Goal: Task Accomplishment & Management: Manage account settings

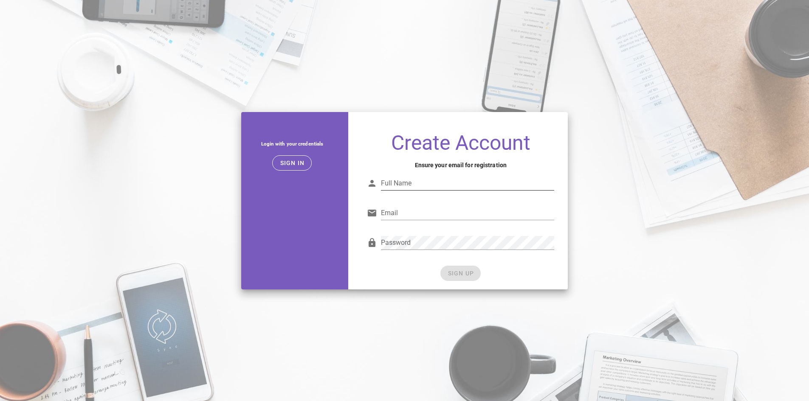
click at [421, 182] on input "Full Name" at bounding box center [467, 184] width 173 height 14
click at [400, 183] on input "Full Name" at bounding box center [467, 184] width 173 height 14
type input "Jorge Magdaleno"
type input "amper86@gmail.com"
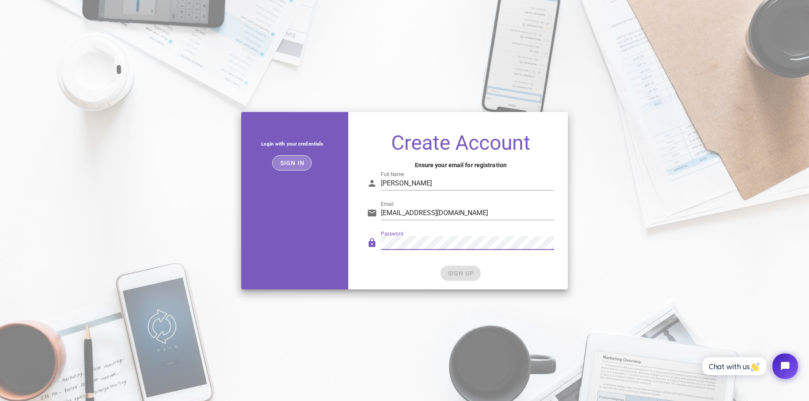
click at [289, 155] on button "Sign in" at bounding box center [292, 162] width 40 height 15
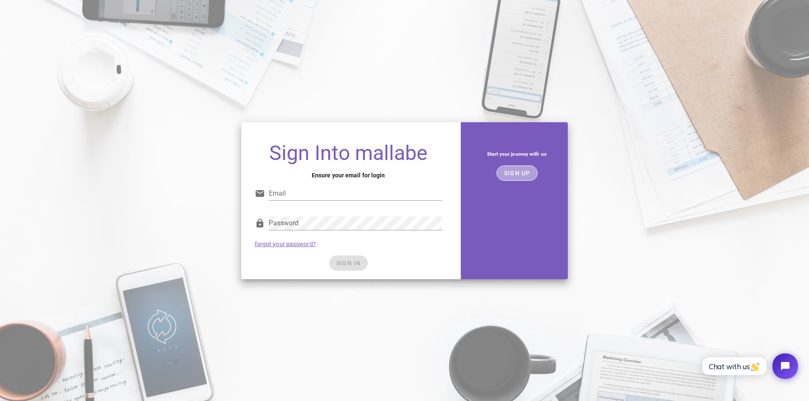
click at [519, 175] on span "SIGN UP" at bounding box center [517, 173] width 27 height 7
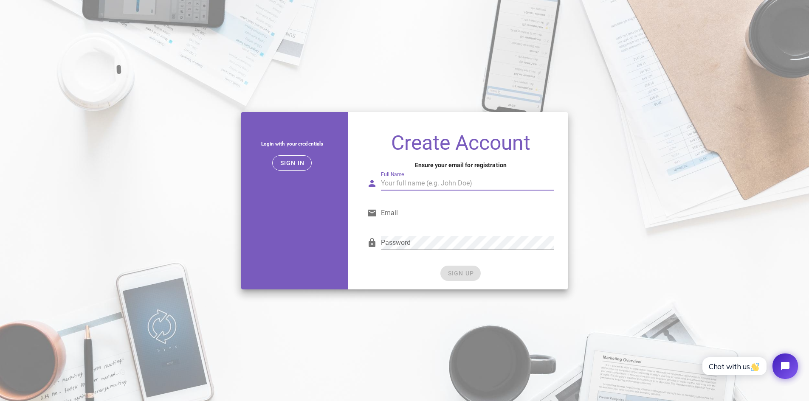
click at [421, 188] on input "Full Name" at bounding box center [467, 184] width 173 height 14
type input "Jorge Magdaleno"
click at [408, 217] on input "Email" at bounding box center [467, 213] width 173 height 14
type input "amper86@gmail.com"
click at [459, 276] on div "SIGN UP" at bounding box center [460, 273] width 187 height 15
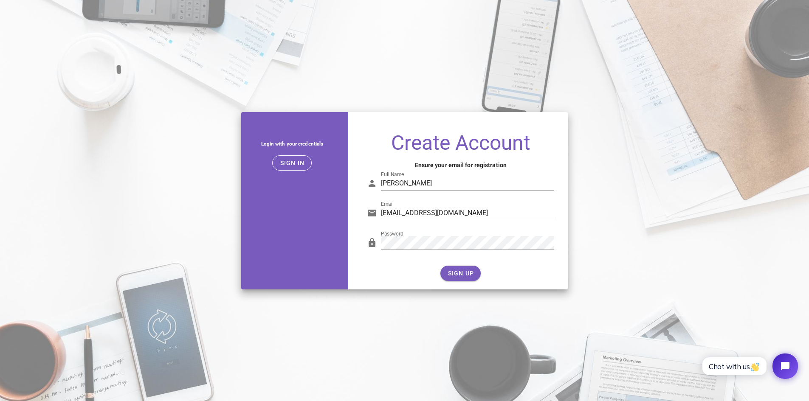
click at [415, 265] on form "Full Name Jorge Magdaleno Email amper86@gmail.com Password SIGN UP" at bounding box center [460, 223] width 187 height 116
click at [456, 273] on span "SIGN UP" at bounding box center [460, 273] width 27 height 7
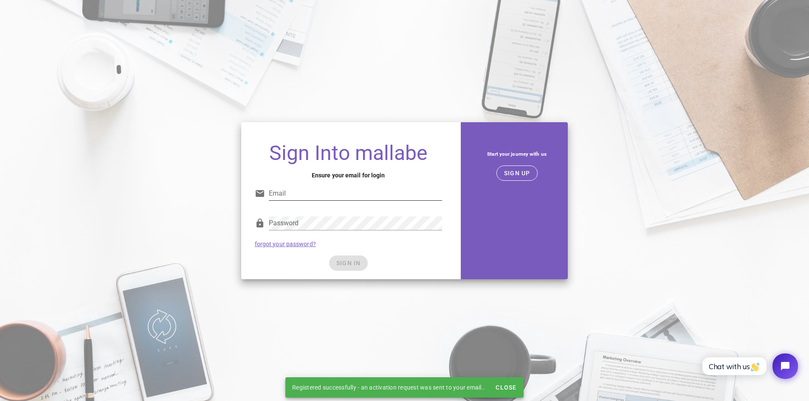
click at [313, 194] on input "Email" at bounding box center [355, 194] width 173 height 14
type input "amper86@gmail.com"
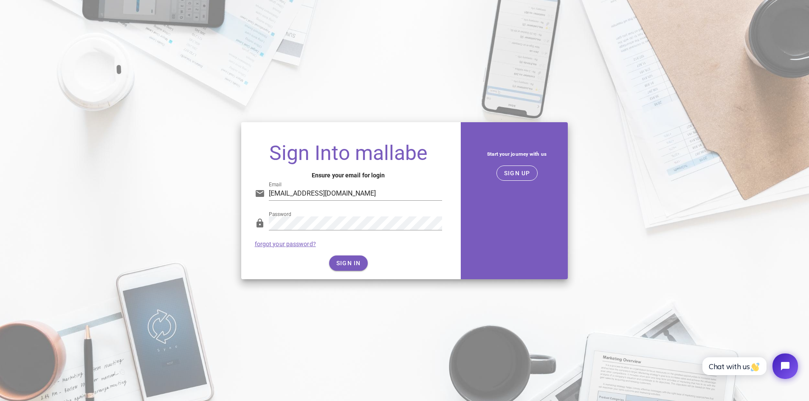
click at [433, 263] on div "SIGN IN" at bounding box center [348, 263] width 187 height 15
click at [353, 257] on button "SIGN IN" at bounding box center [348, 263] width 39 height 15
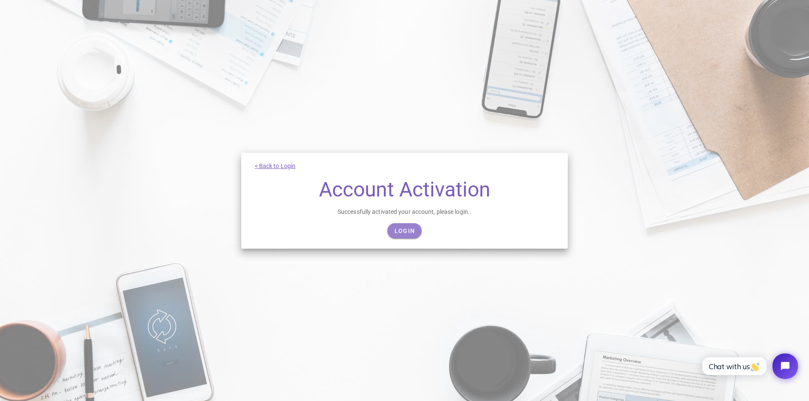
click at [402, 234] on span "Login" at bounding box center [404, 231] width 21 height 7
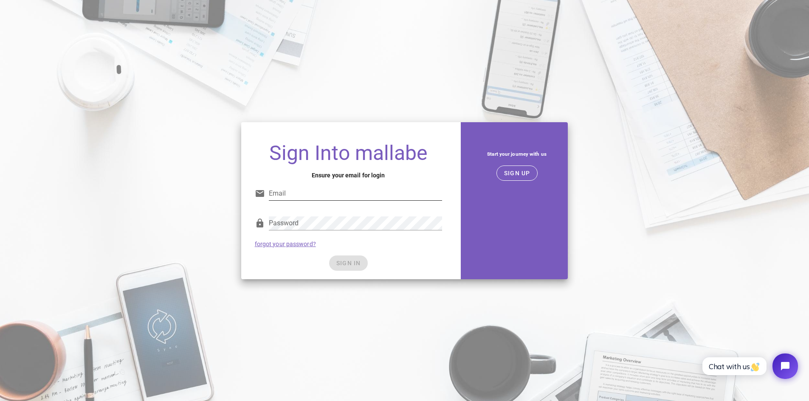
click at [346, 194] on input "Email" at bounding box center [355, 194] width 173 height 14
type input "amper86@gmail.com"
click at [343, 260] on span "SIGN IN" at bounding box center [348, 263] width 25 height 7
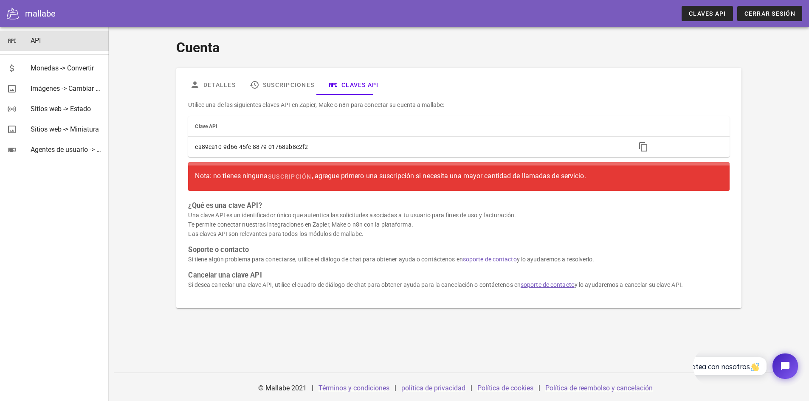
click at [30, 40] on link "API" at bounding box center [54, 41] width 109 height 20
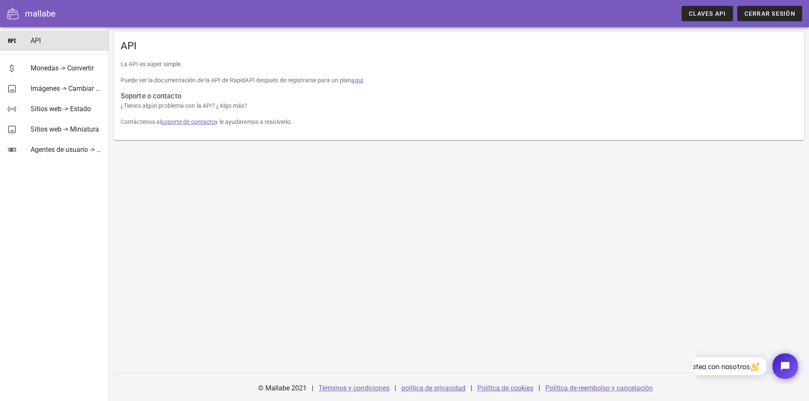
click at [359, 78] on font "aquí" at bounding box center [356, 80] width 11 height 7
click at [38, 70] on font "Monedas -> Convertir" at bounding box center [62, 68] width 63 height 8
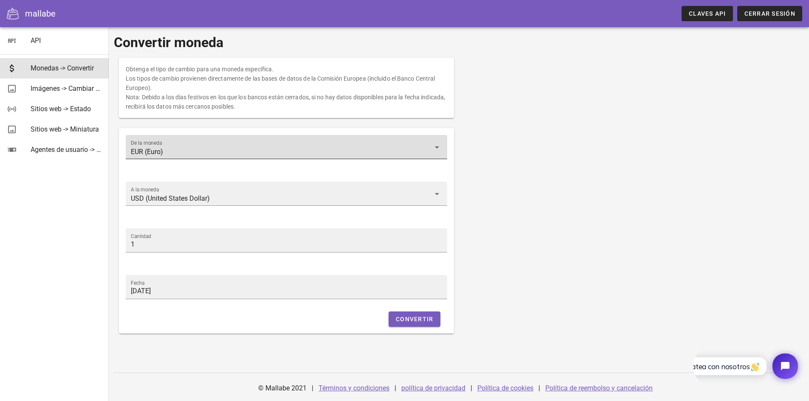
click at [210, 147] on input "EUR (Euro)" at bounding box center [281, 152] width 300 height 14
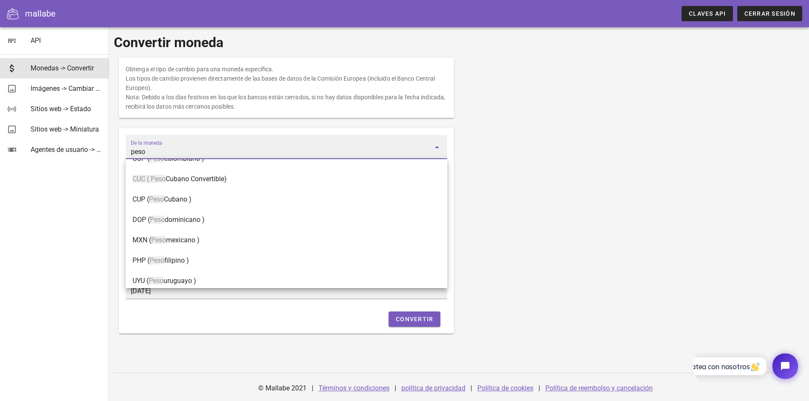
scroll to position [61, 0]
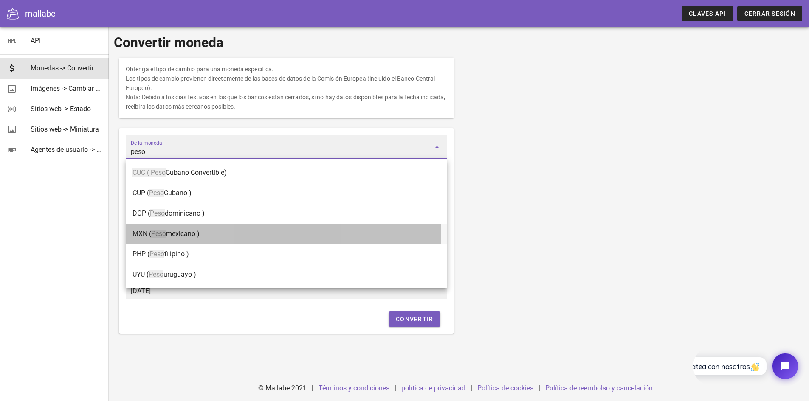
click at [247, 239] on div "MXN ( Peso mexicano )" at bounding box center [287, 234] width 308 height 18
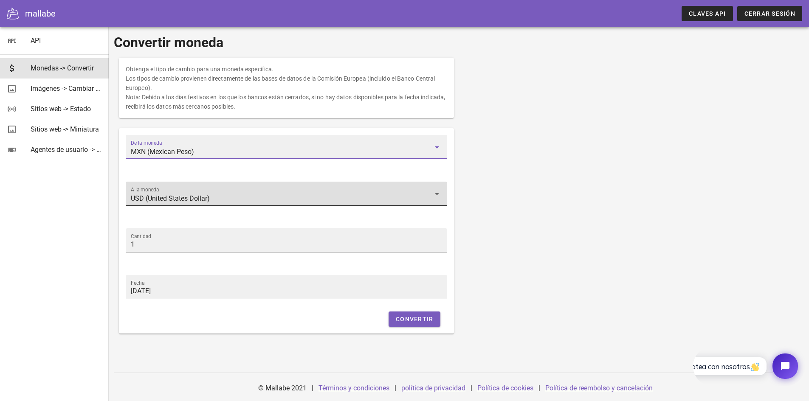
type input "MXN (Mexican Peso)"
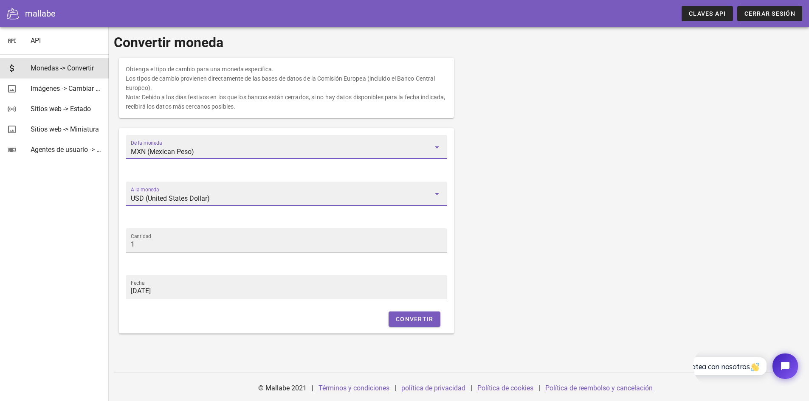
click at [253, 197] on input "USD (United States Dollar)" at bounding box center [281, 199] width 300 height 14
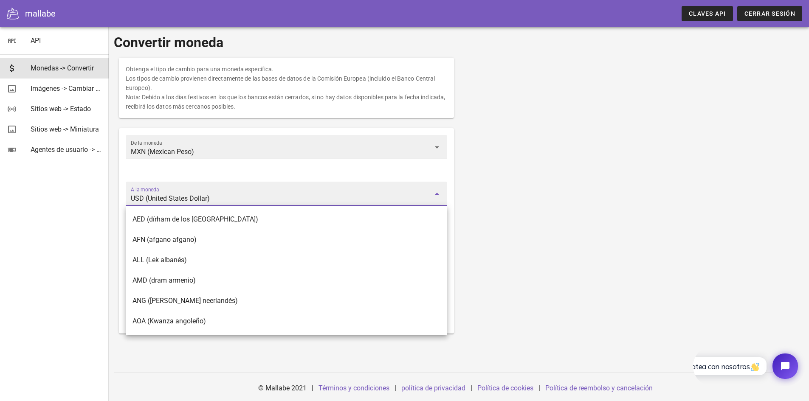
click at [551, 192] on div "Obtenga el tipo de cambio para una moneda específica. Los tipos de cambio provi…" at bounding box center [459, 196] width 690 height 286
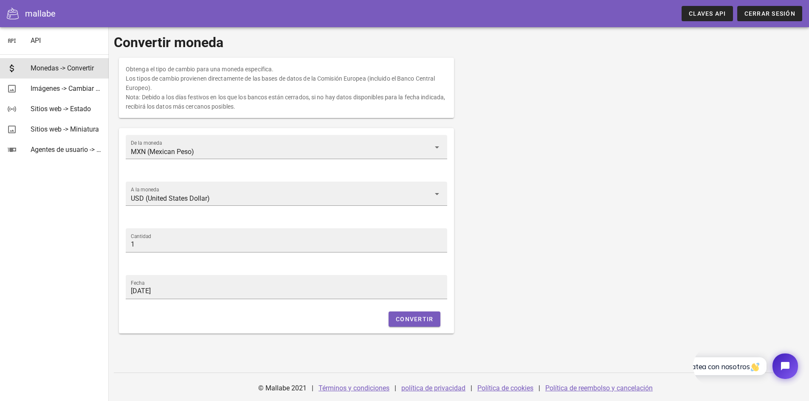
click at [25, 14] on div at bounding box center [16, 14] width 18 height 12
click at [34, 14] on font "mallabe" at bounding box center [40, 13] width 31 height 10
click at [12, 17] on icon at bounding box center [13, 14] width 12 height 12
click at [44, 40] on div "API" at bounding box center [66, 41] width 71 height 8
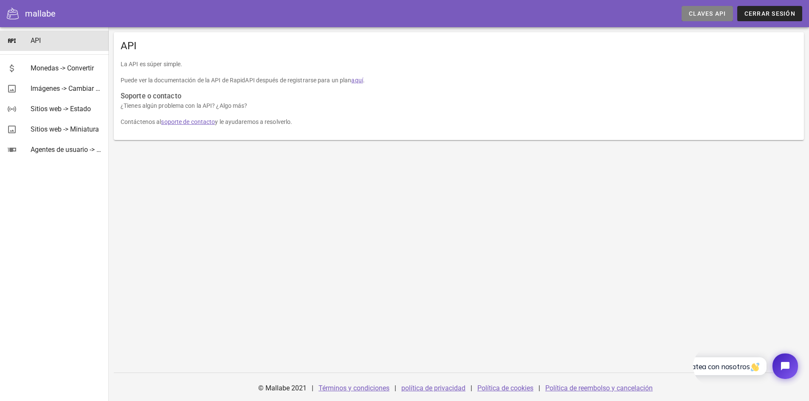
click at [714, 8] on link "Claves API" at bounding box center [707, 13] width 51 height 15
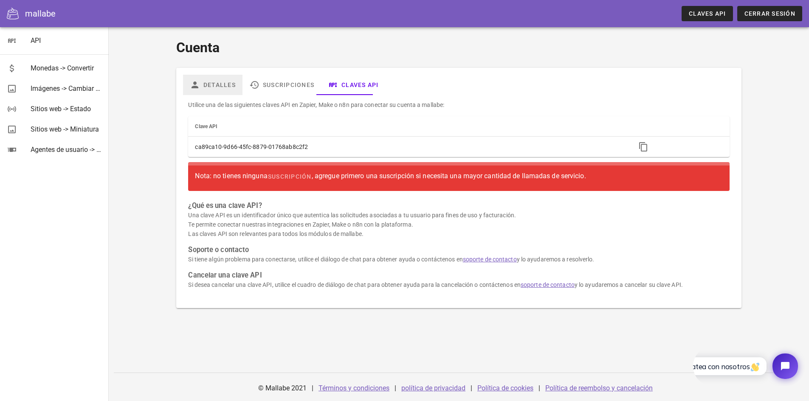
click at [209, 87] on font "Detalles" at bounding box center [220, 85] width 32 height 7
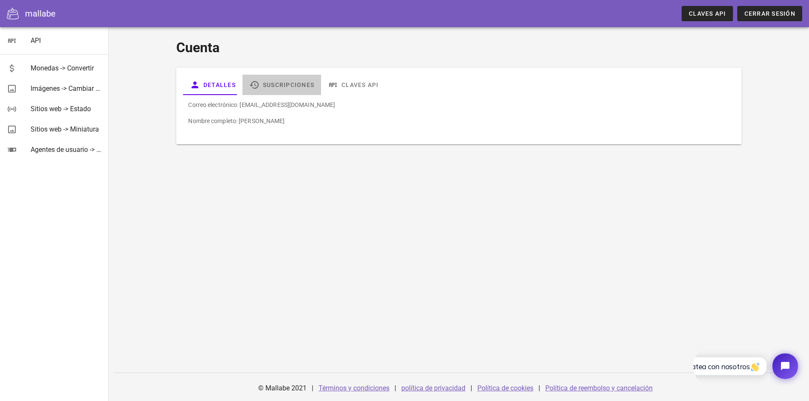
click at [279, 81] on link "Suscripciones" at bounding box center [282, 85] width 79 height 20
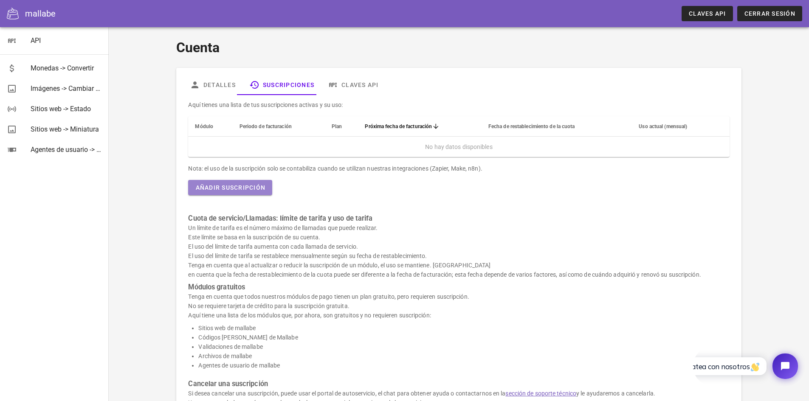
click at [245, 192] on button "Añadir suscripción" at bounding box center [230, 187] width 84 height 15
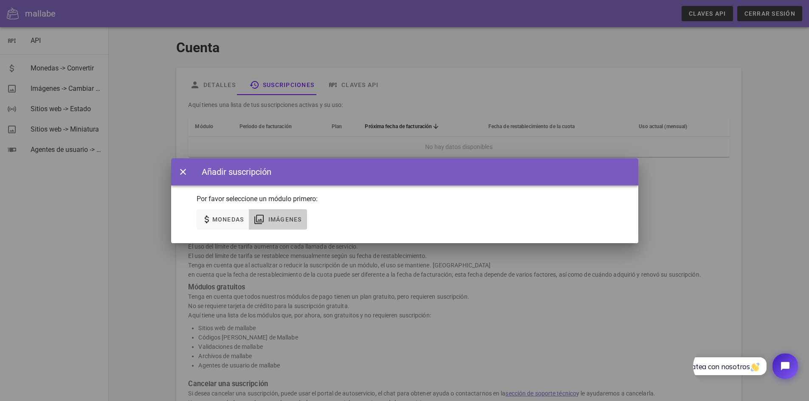
click at [287, 218] on font "Imágenes" at bounding box center [286, 219] width 34 height 7
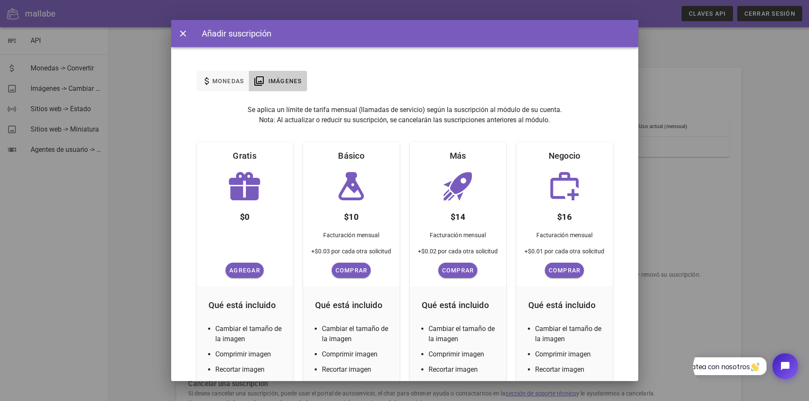
click at [656, 16] on div at bounding box center [404, 200] width 809 height 401
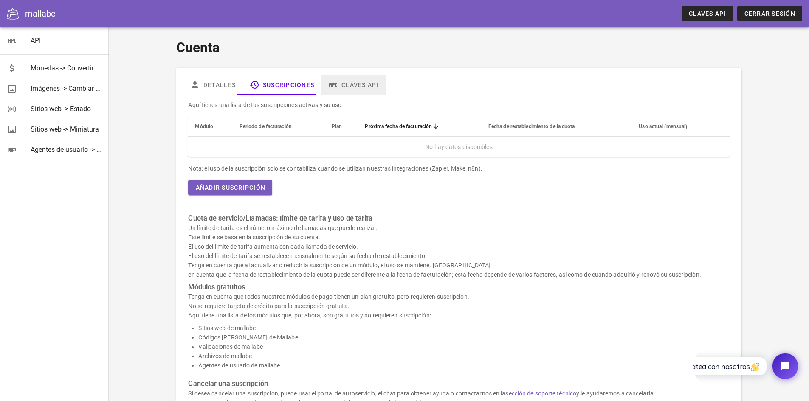
click at [361, 82] on font "Claves API" at bounding box center [360, 85] width 37 height 7
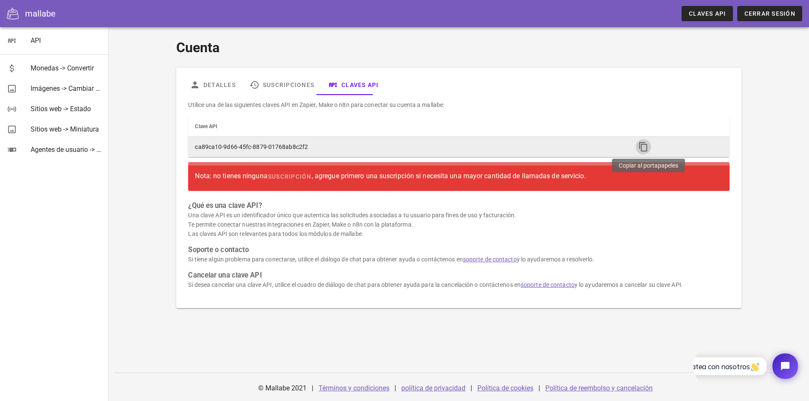
click at [641, 144] on icon "button" at bounding box center [644, 147] width 10 height 10
